Goal: Transaction & Acquisition: Purchase product/service

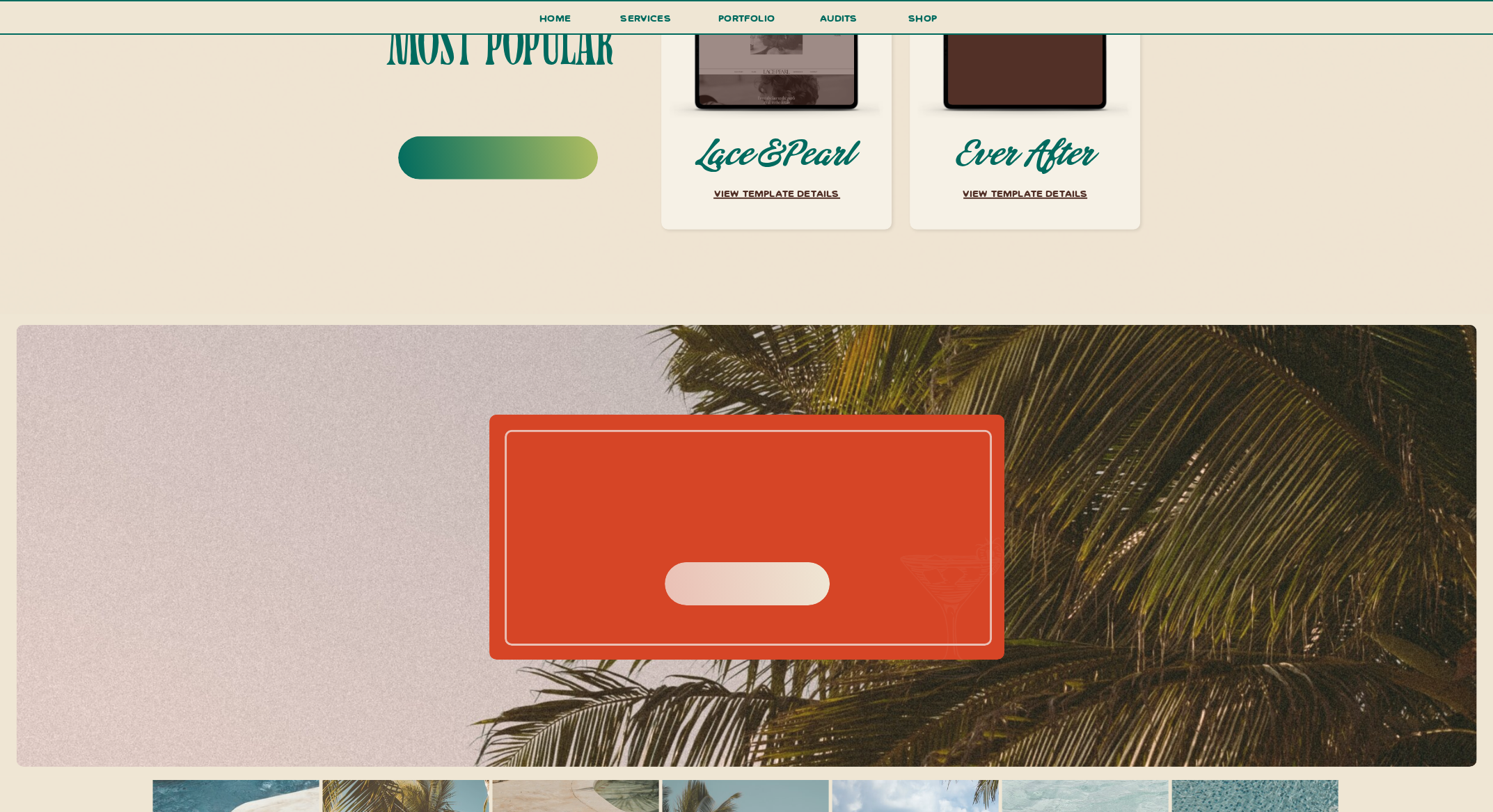
scroll to position [6343, 0]
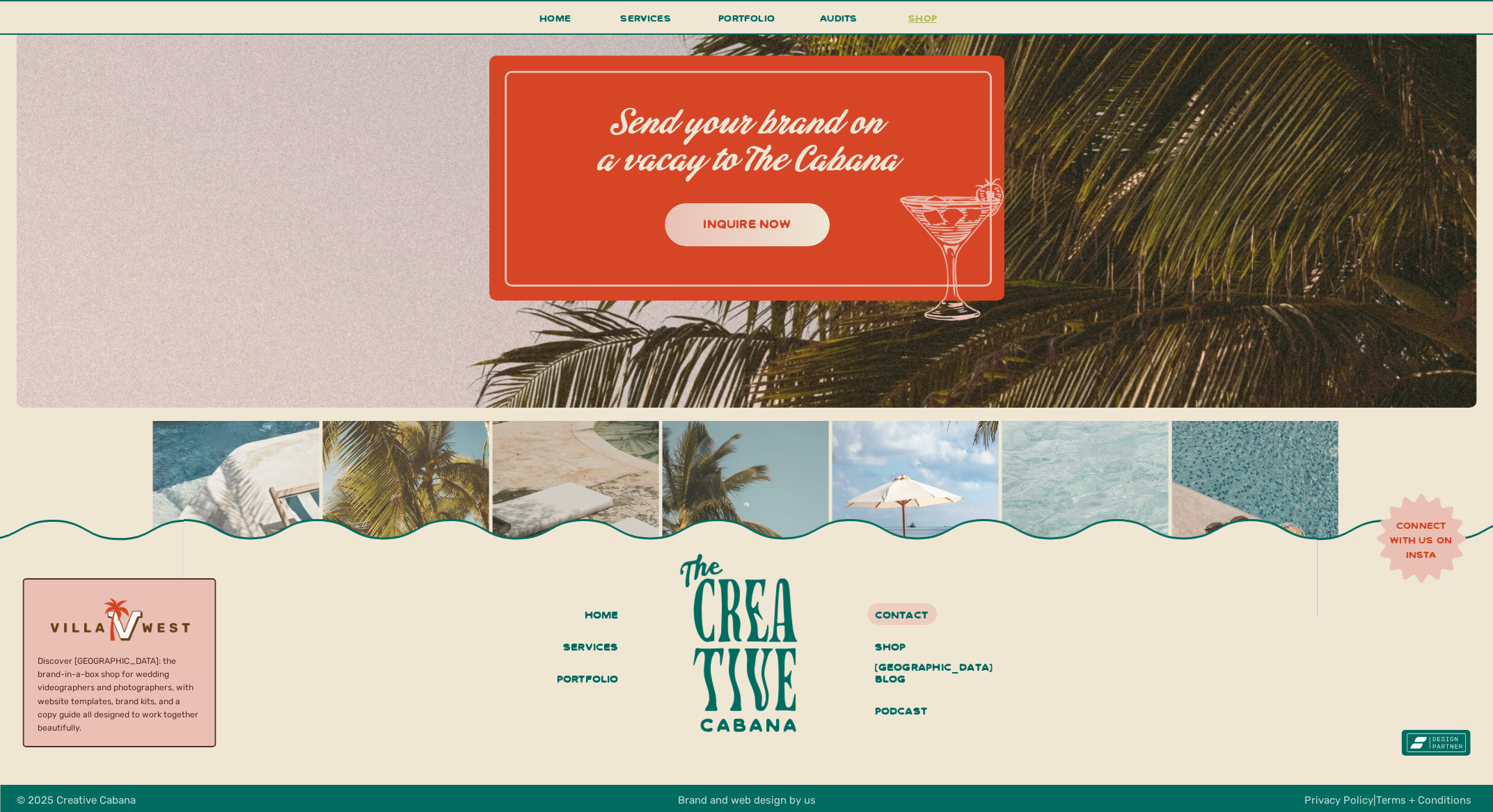
click at [932, 19] on h3 "shop" at bounding box center [923, 21] width 67 height 24
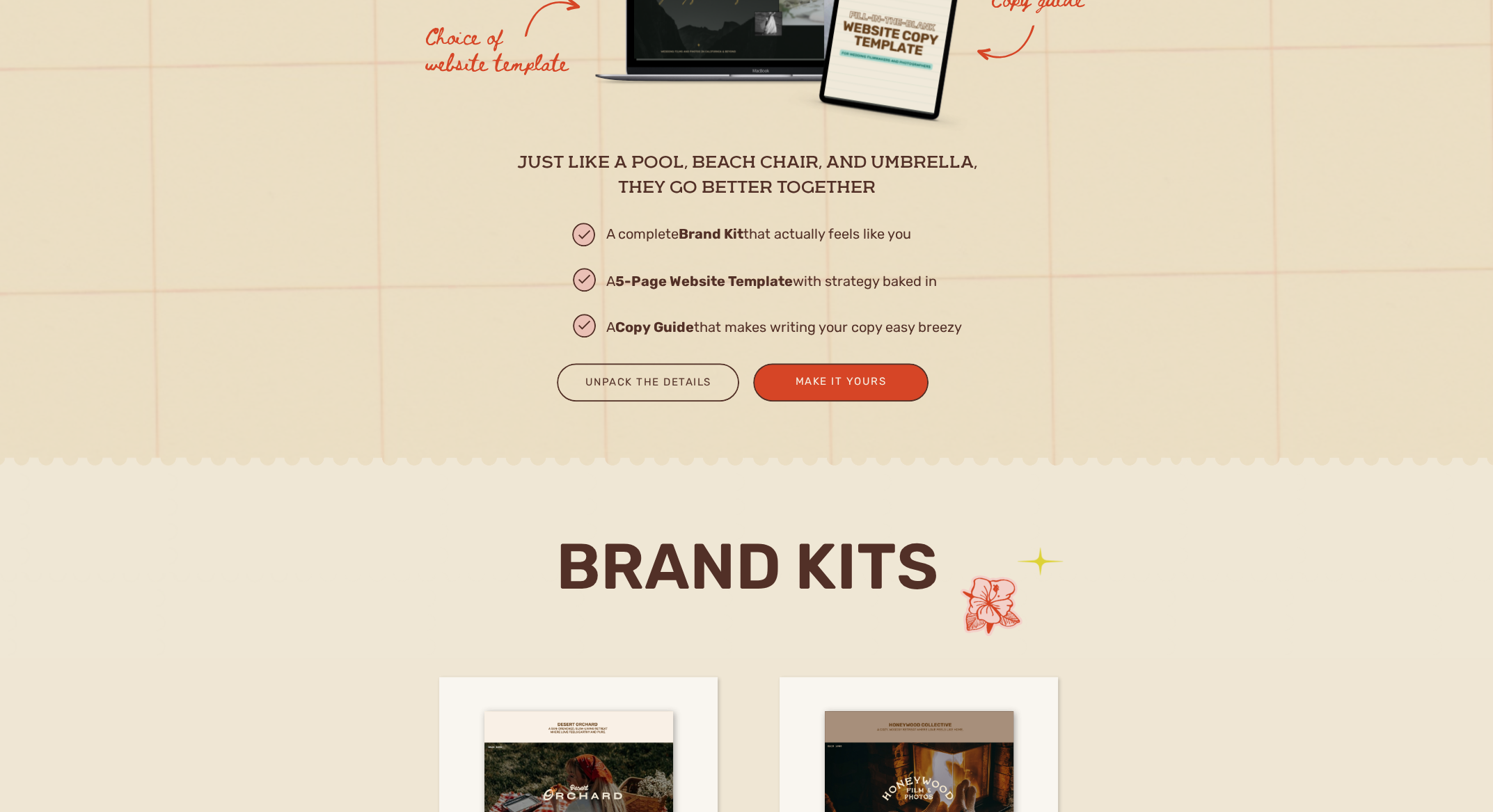
scroll to position [1879, 0]
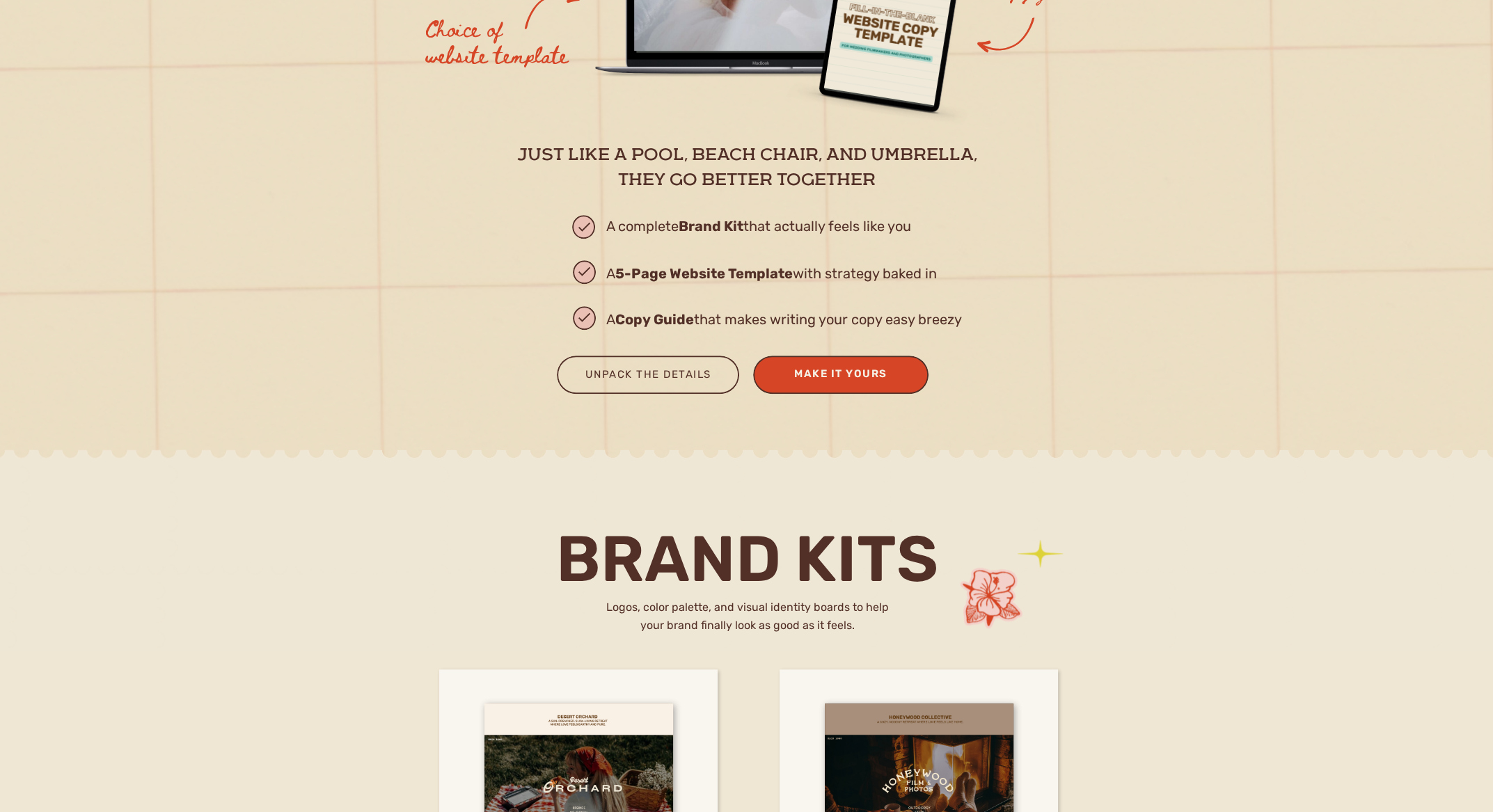
click at [871, 379] on div "Make It Yours" at bounding box center [841, 374] width 136 height 19
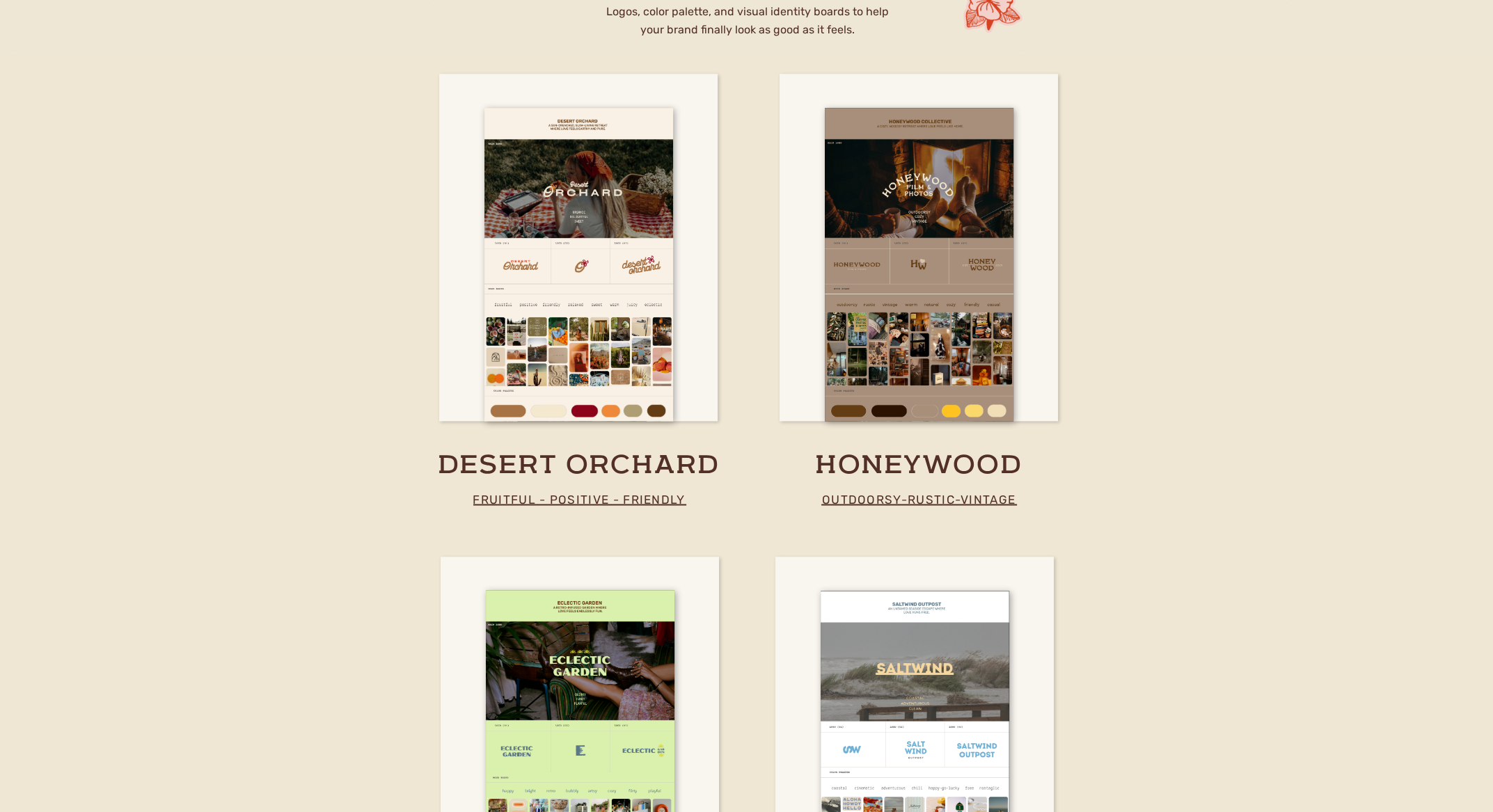
scroll to position [2505, 0]
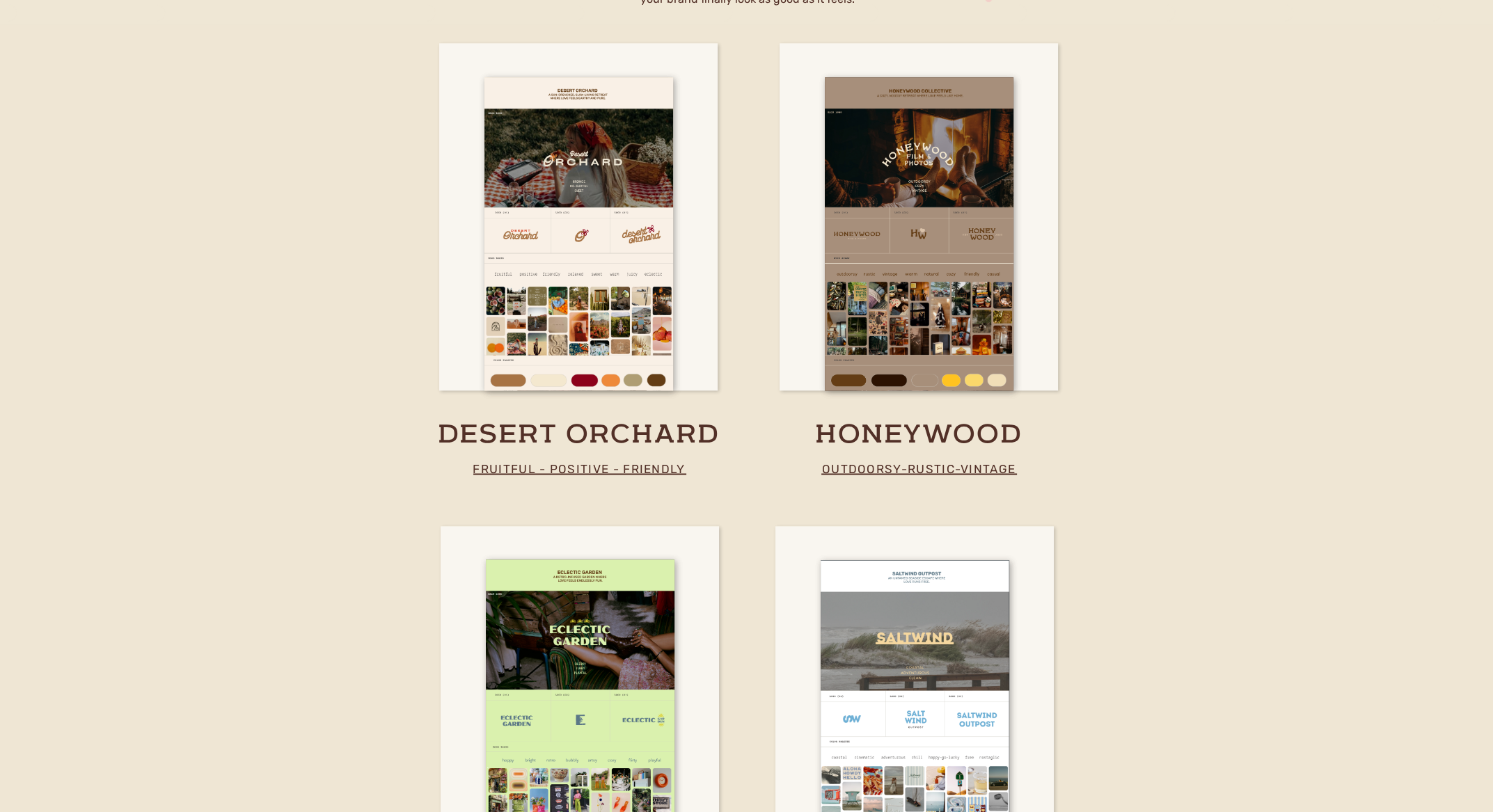
click at [513, 471] on p "fruitful - positive - friendly" at bounding box center [579, 468] width 235 height 20
click at [523, 438] on h3 "desert orchard" at bounding box center [579, 435] width 339 height 35
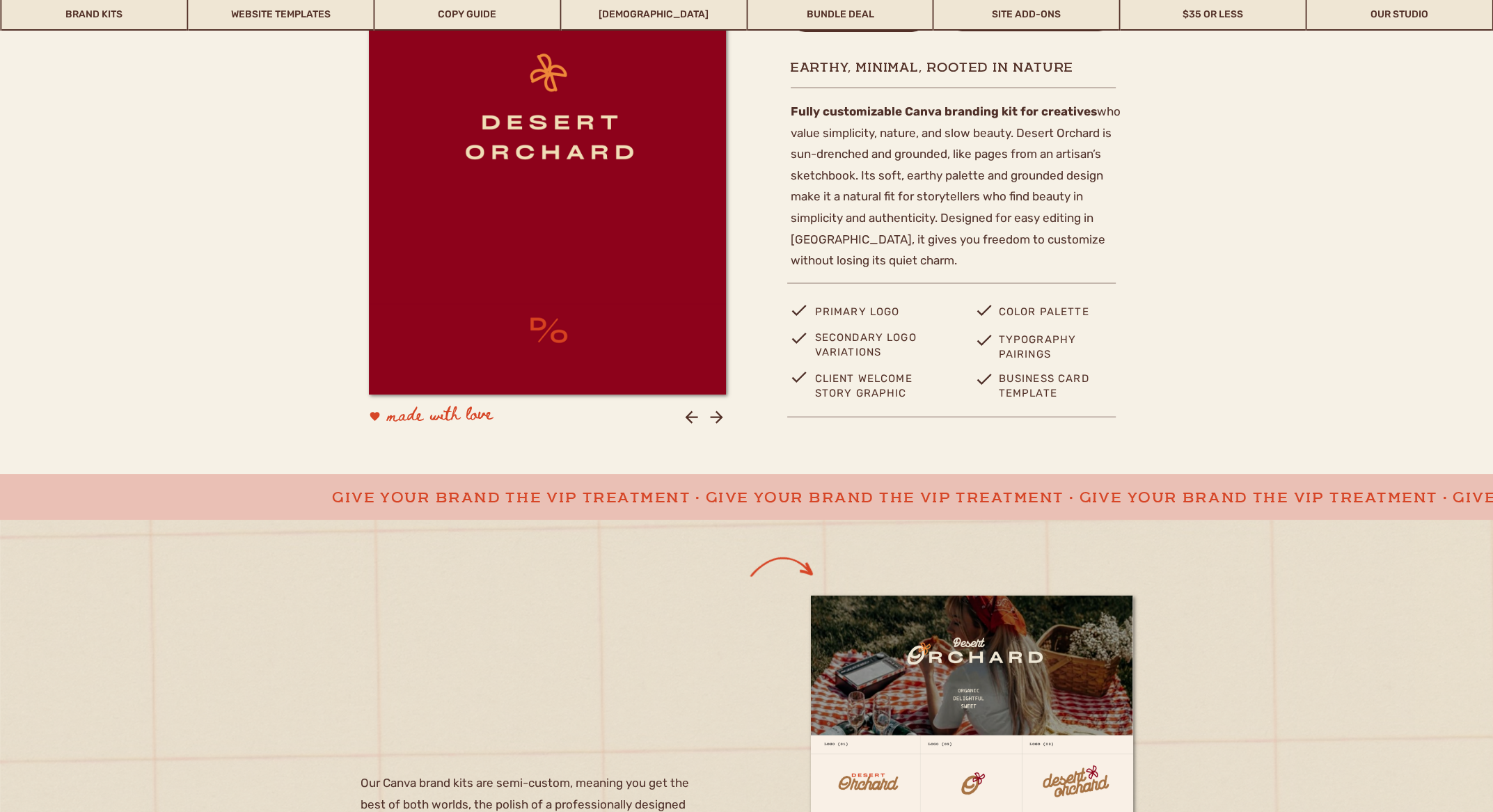
scroll to position [626, 0]
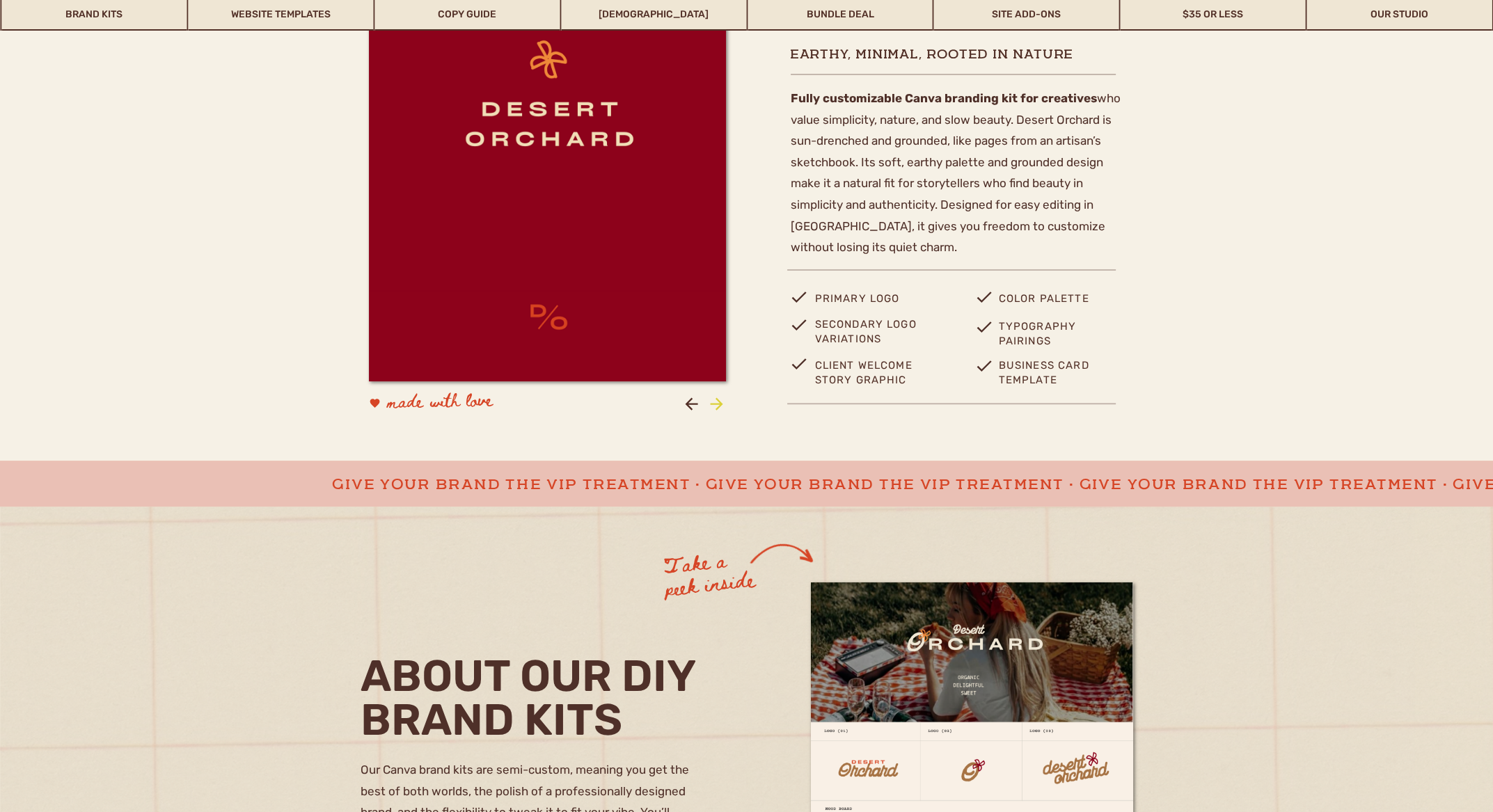
click at [719, 402] on icon at bounding box center [716, 403] width 12 height 12
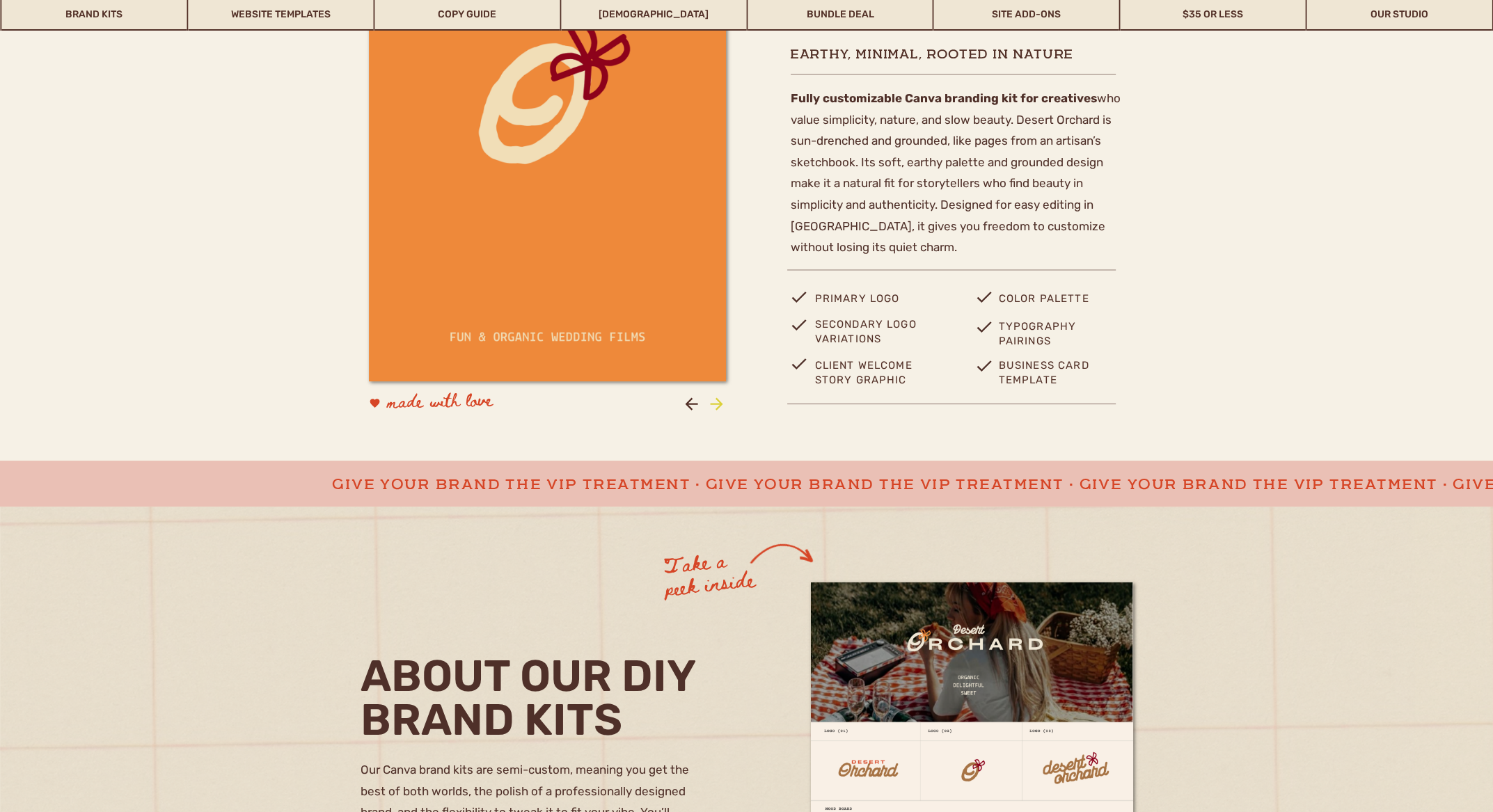
click at [719, 403] on icon at bounding box center [716, 403] width 12 height 12
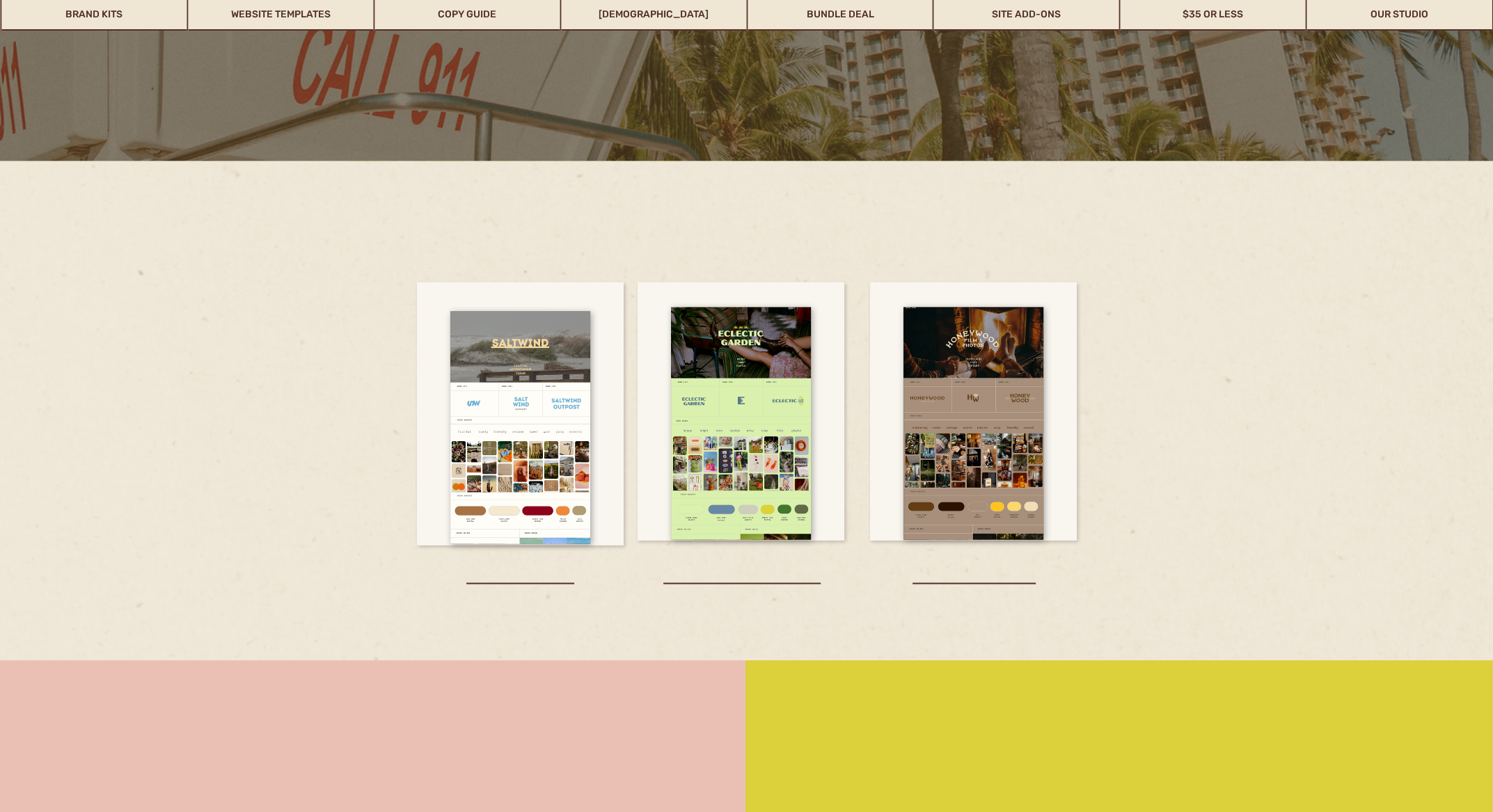
scroll to position [3966, 0]
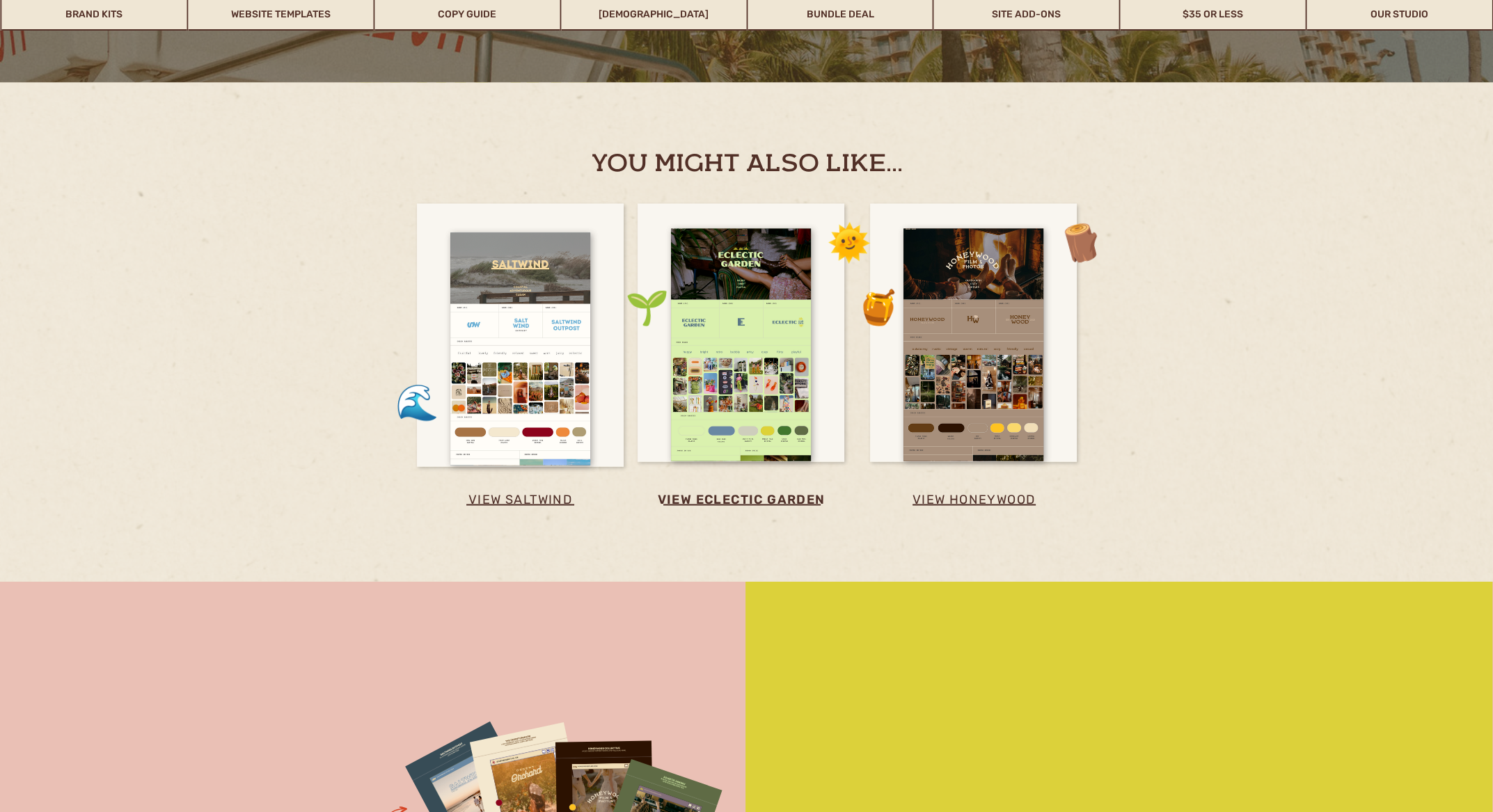
click at [797, 503] on h3 "view eclectic garden" at bounding box center [742, 500] width 187 height 23
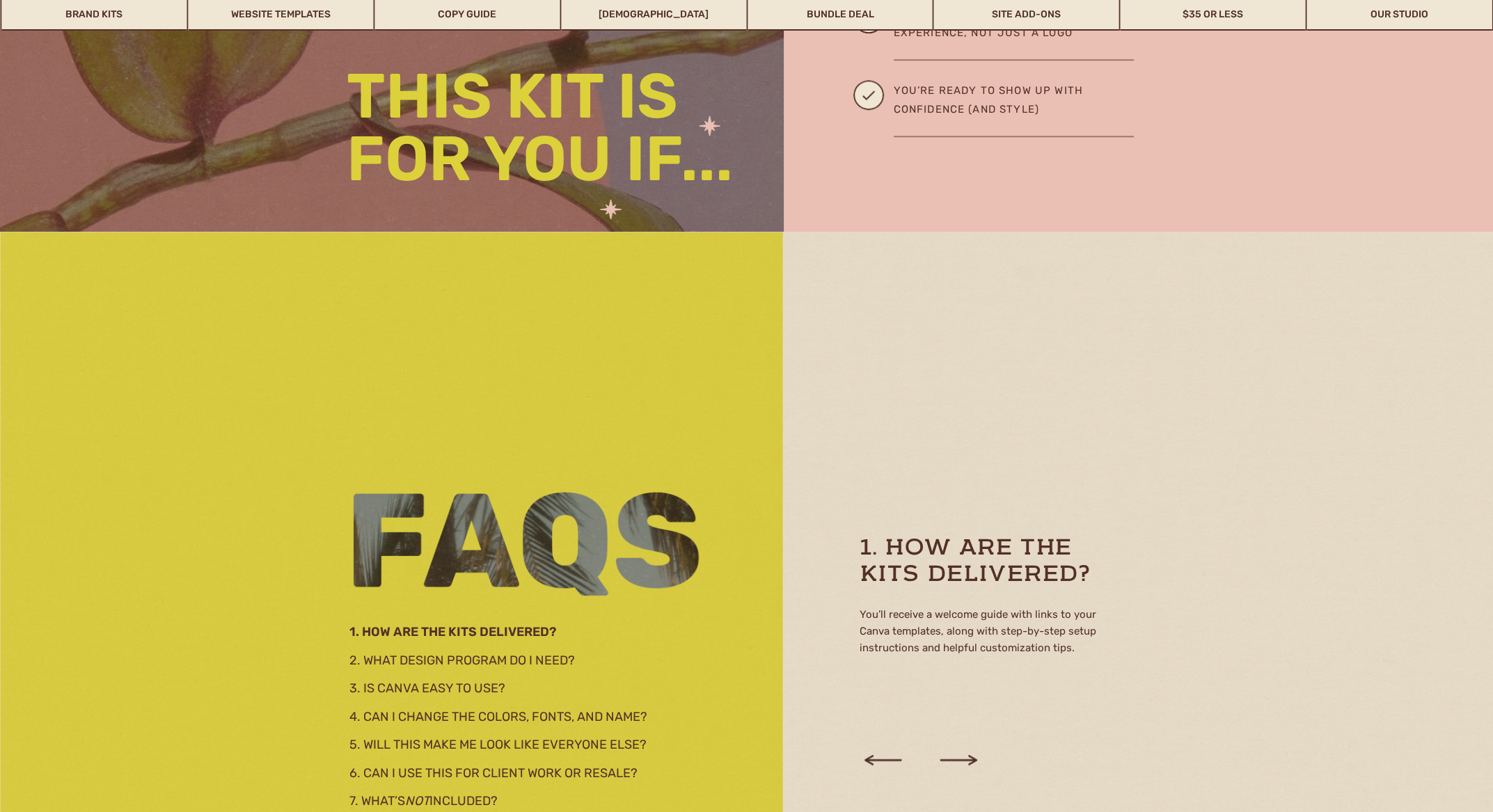
scroll to position [2226, 0]
